Goal: Unclear: Browse casually

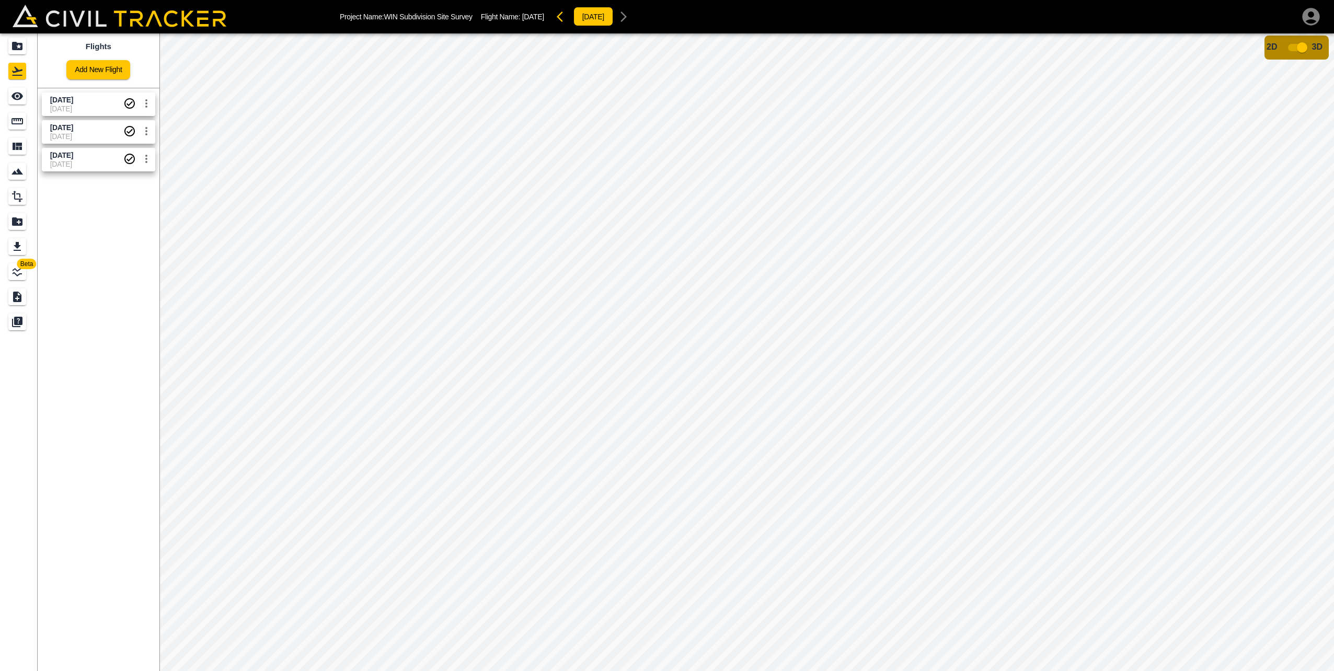
click at [1295, 45] on input "checkbox" at bounding box center [1302, 48] width 60 height 20
